Goal: Task Accomplishment & Management: Manage account settings

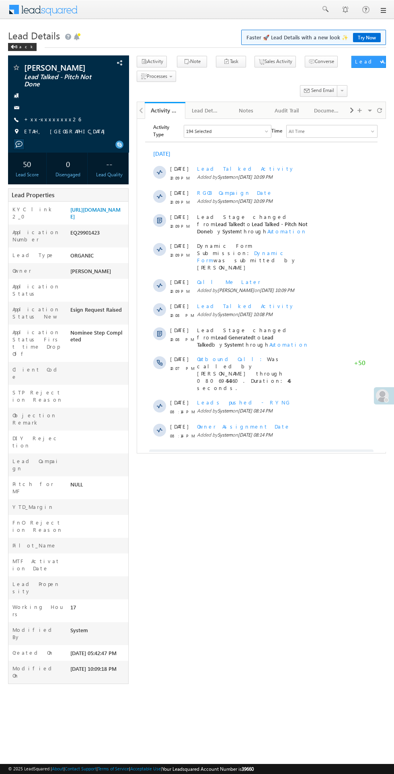
click at [385, 400] on div at bounding box center [386, 400] width 5 height 5
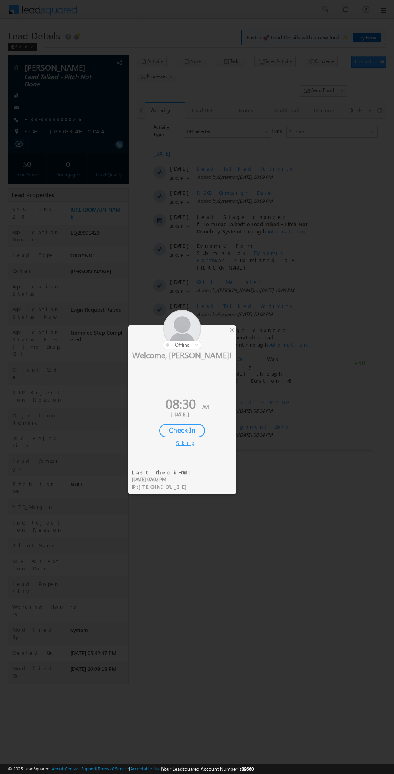
click at [190, 430] on div "Check-In" at bounding box center [182, 431] width 46 height 14
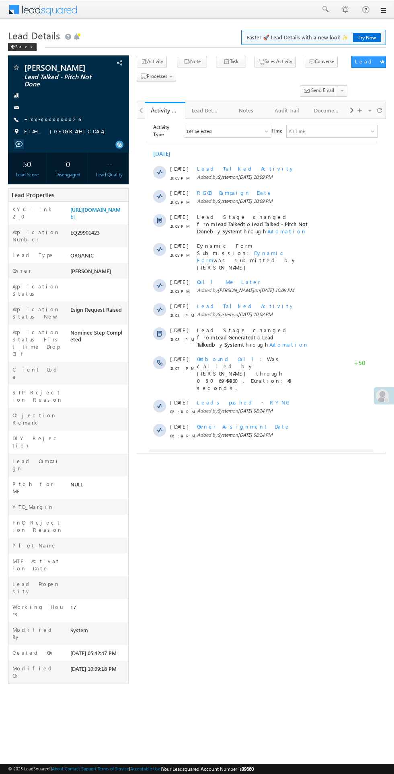
click at [379, 398] on span at bounding box center [382, 395] width 13 height 13
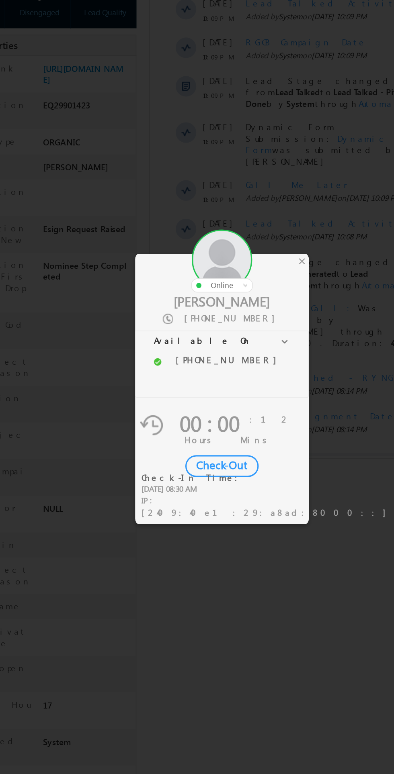
click at [231, 332] on div "×" at bounding box center [232, 329] width 8 height 9
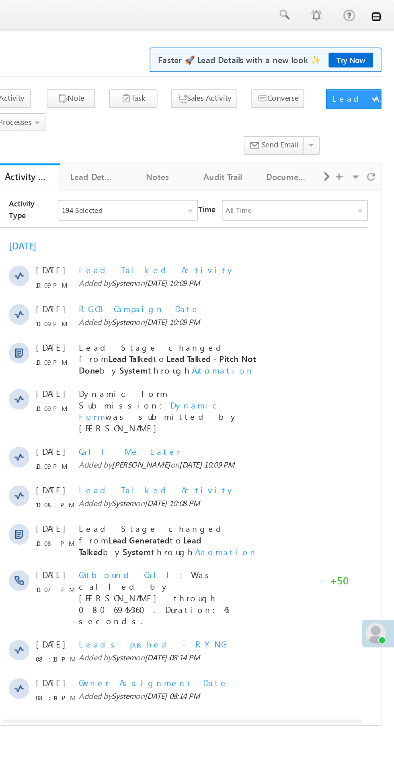
click at [383, 10] on link at bounding box center [382, 10] width 6 height 6
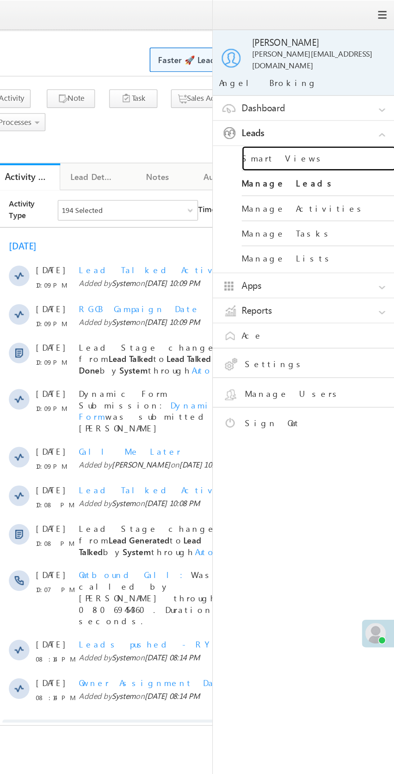
click at [323, 91] on link "Smart Views" at bounding box center [347, 99] width 96 height 16
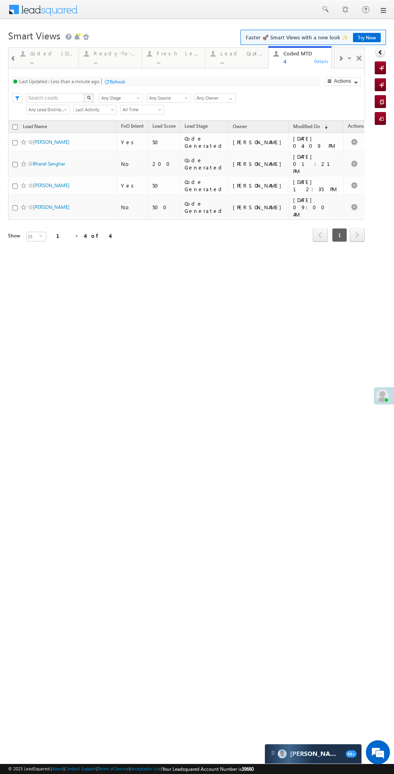
click at [172, 61] on div "..." at bounding box center [178, 61] width 43 height 6
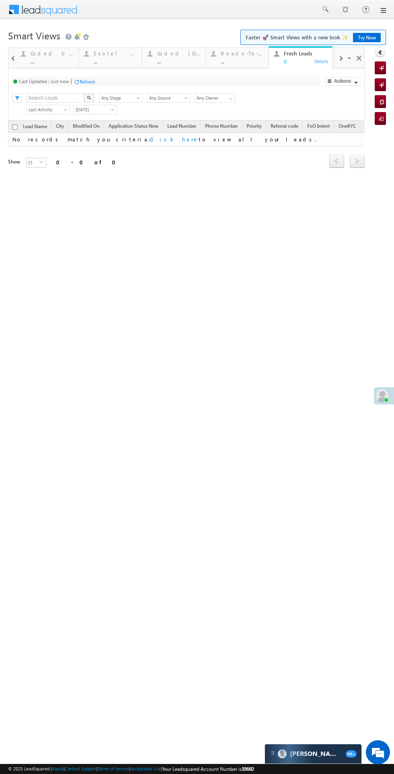
click at [168, 56] on div "Coded Today" at bounding box center [178, 53] width 43 height 6
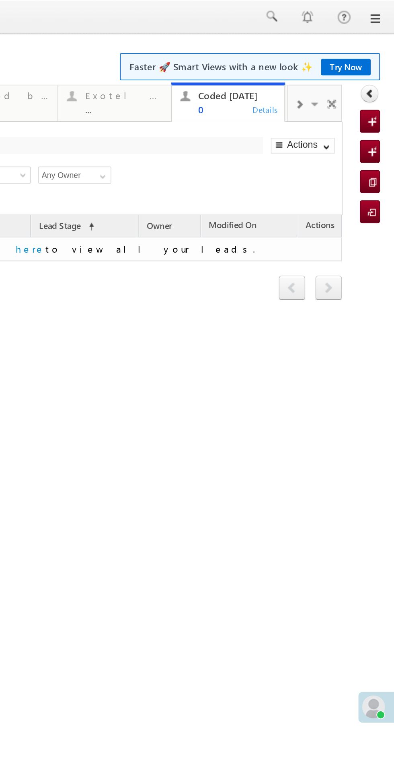
click at [39, 59] on span at bounding box center [41, 59] width 8 height 17
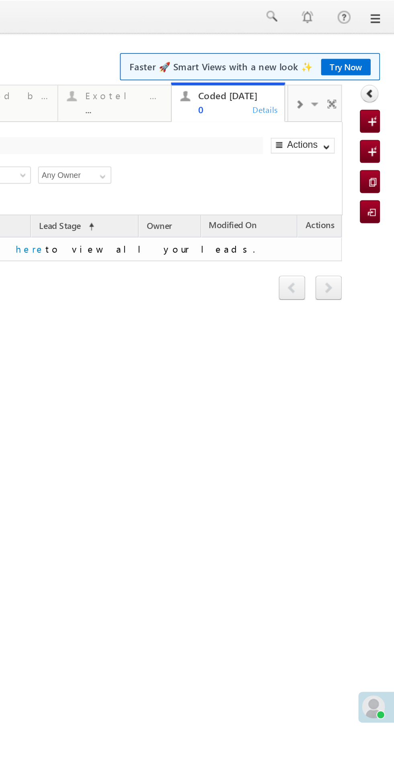
click at [31, 59] on span at bounding box center [31, 58] width 5 height 6
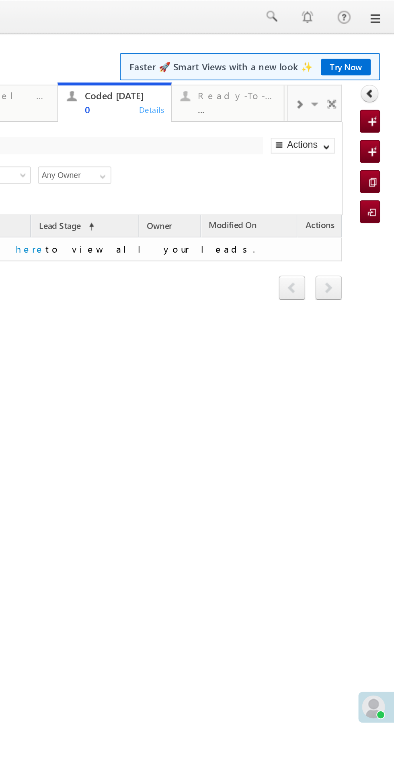
click at [31, 59] on span at bounding box center [31, 58] width 5 height 6
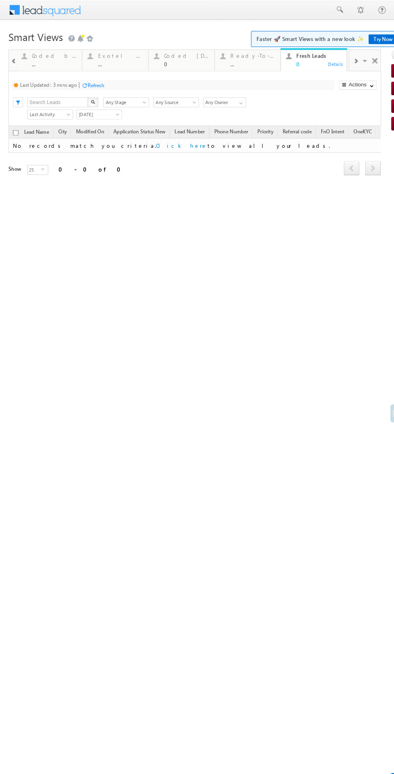
click at [90, 80] on div "Refresh" at bounding box center [92, 82] width 16 height 6
click at [369, 741] on div "We're Online! How may I help you today?" at bounding box center [378, 753] width 24 height 24
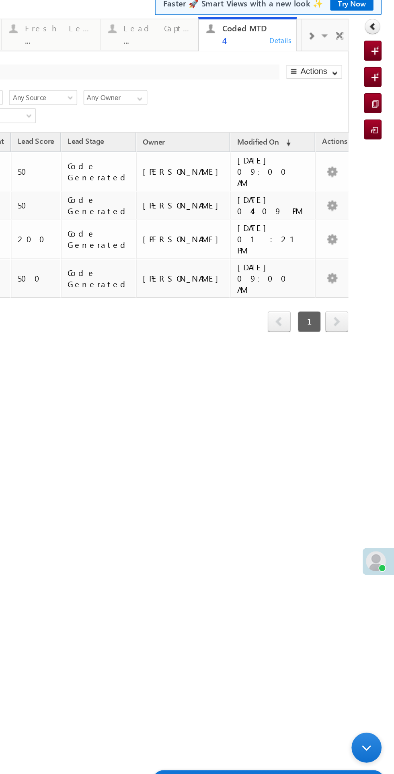
click at [121, 4] on span at bounding box center [121, 3] width 5 height 6
click at [121, 5] on span at bounding box center [121, 3] width 5 height 6
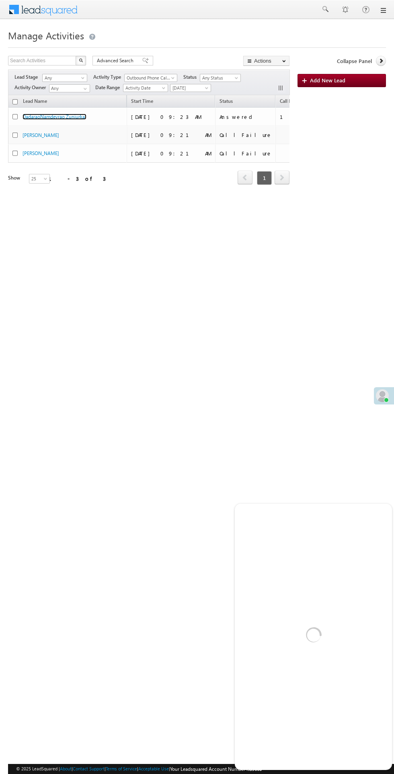
click at [68, 117] on link "DadaraoNamdevrao Zunjurkar" at bounding box center [55, 117] width 64 height 6
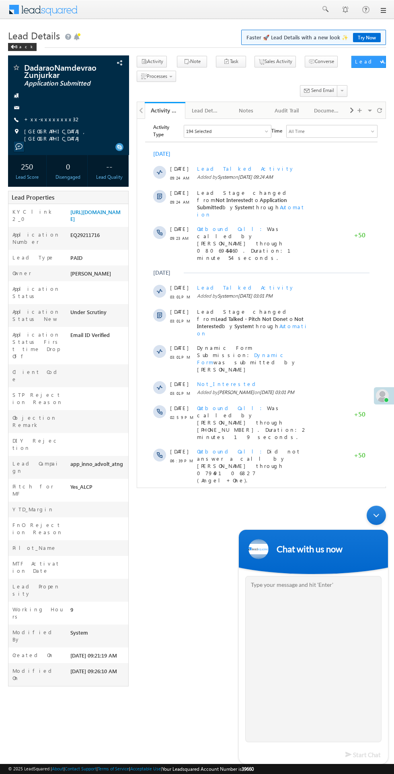
click at [269, 544] on span "Show More" at bounding box center [265, 552] width 43 height 16
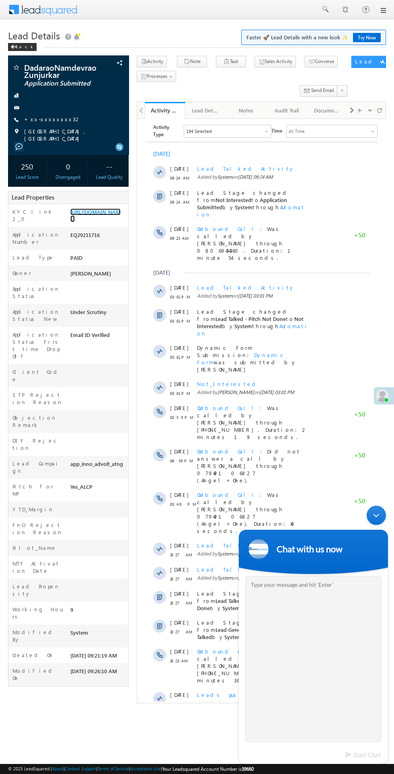
click at [96, 222] on link "[URL][DOMAIN_NAME]" at bounding box center [95, 216] width 50 height 14
click at [98, 222] on link "[URL][DOMAIN_NAME]" at bounding box center [95, 216] width 50 height 14
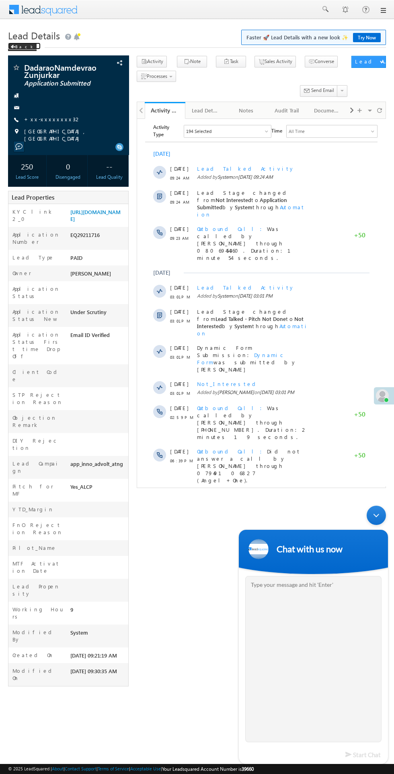
click at [13, 47] on span at bounding box center [12, 47] width 5 height 4
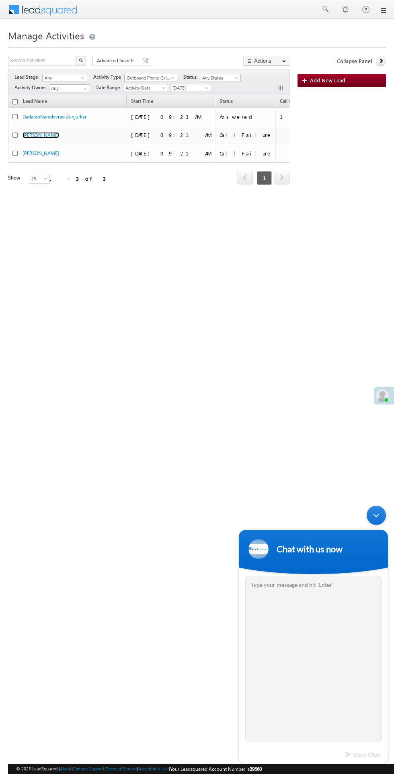
click at [43, 136] on link "[PERSON_NAME]" at bounding box center [41, 135] width 37 height 6
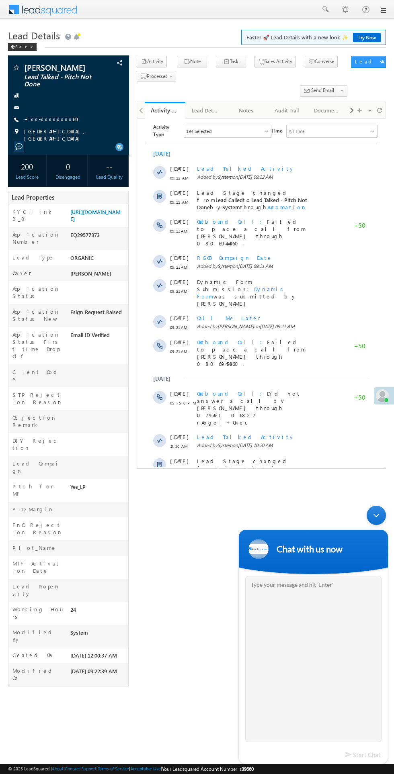
click at [276, 489] on span "Show More" at bounding box center [265, 497] width 43 height 16
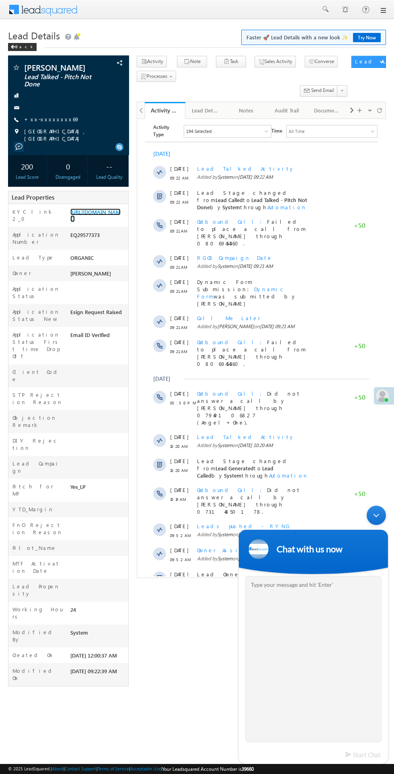
click at [98, 222] on link "https://angelbroking1-pk3em7sa.customui-test.leadsquared.com?leadId=d88fc095-c5…" at bounding box center [95, 216] width 50 height 14
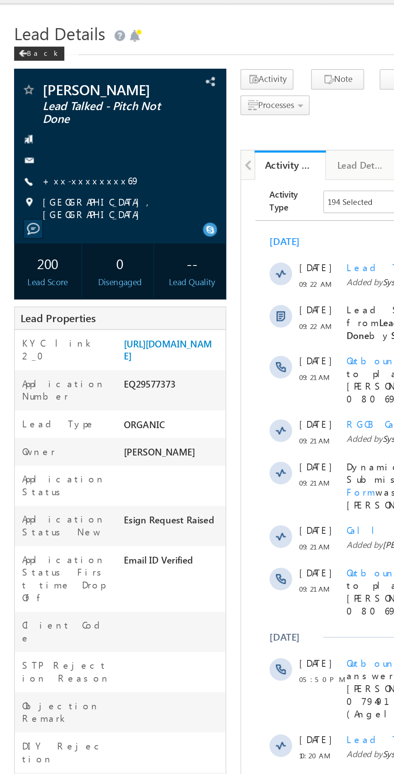
click at [52, 122] on link "+xx-xxxxxxxx69" at bounding box center [51, 119] width 55 height 7
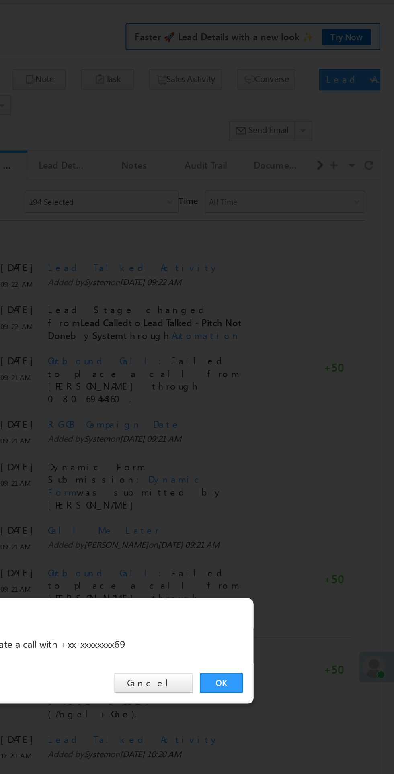
click at [298, 404] on link "OK" at bounding box center [295, 404] width 25 height 11
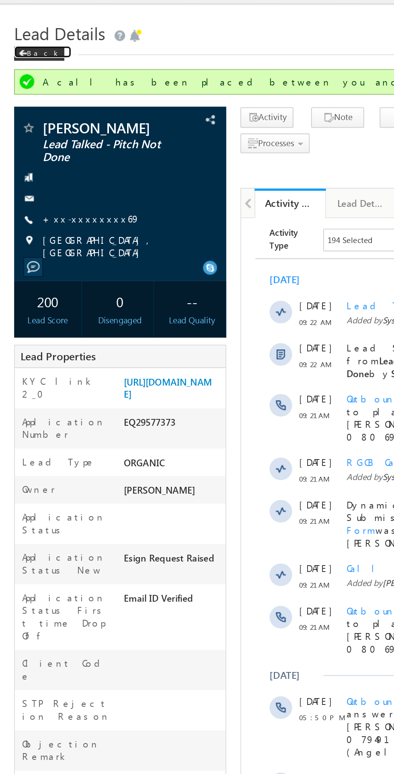
click at [14, 47] on span at bounding box center [12, 47] width 5 height 4
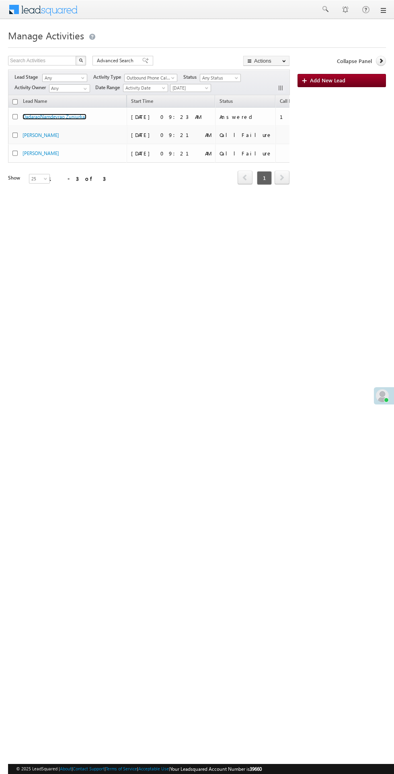
click at [54, 117] on link "DadaraoNamdevrao Zunjurkar" at bounding box center [55, 117] width 64 height 6
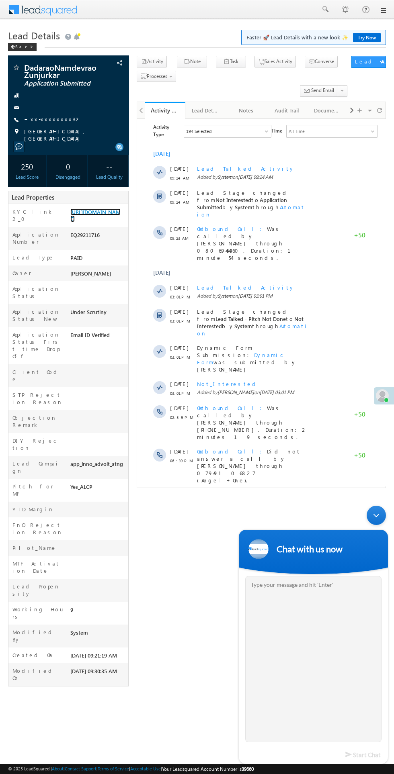
click at [93, 222] on link "[URL][DOMAIN_NAME]" at bounding box center [95, 216] width 50 height 14
